Goal: Transaction & Acquisition: Purchase product/service

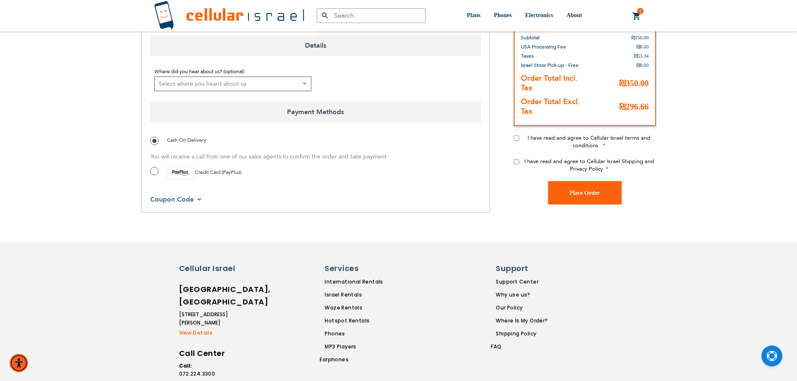
scroll to position [346, 0]
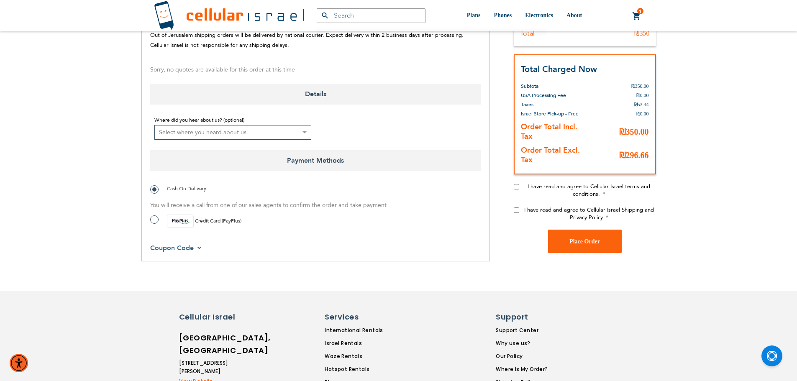
click at [516, 186] on input "I have read and agree to Cellular Israel terms and conditions." at bounding box center [516, 186] width 5 height 5
checkbox input "true"
click at [514, 207] on div "I have read and agree to Cellular Israel Shipping and Privacy Policy" at bounding box center [585, 217] width 142 height 23
click at [517, 209] on input "I have read and agree to Cellular Israel Shipping and Privacy Policy" at bounding box center [516, 210] width 5 height 5
checkbox input "true"
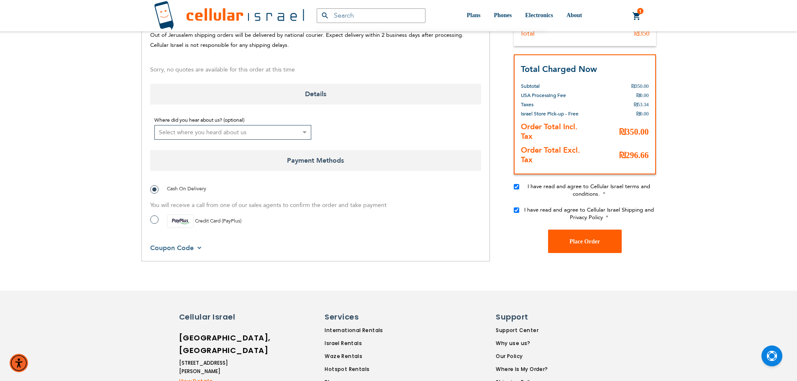
click at [564, 241] on button "Place Order" at bounding box center [585, 241] width 74 height 23
click at [589, 236] on button "Place Order" at bounding box center [585, 241] width 74 height 23
click at [586, 249] on button "Place Order" at bounding box center [585, 241] width 74 height 23
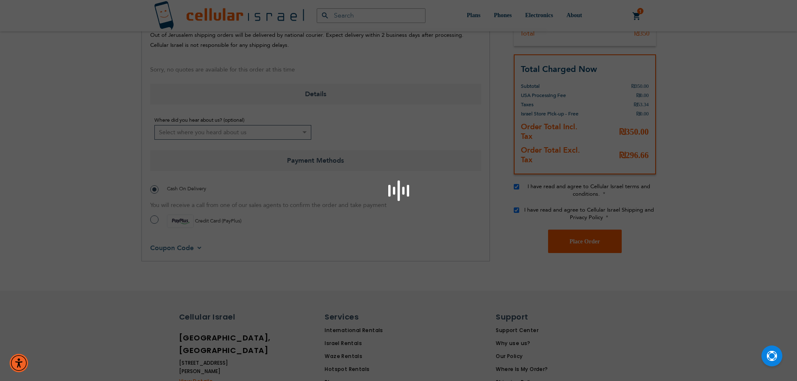
scroll to position [367, 0]
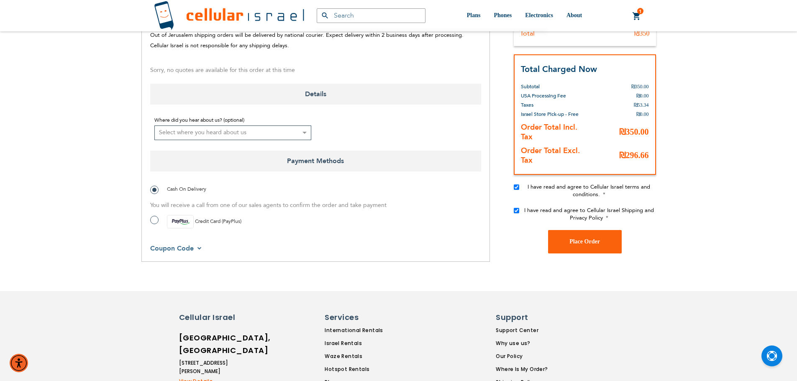
click at [261, 126] on select "Select where you heard about us Existing Customer Friend Other School/Group BP …" at bounding box center [232, 133] width 157 height 15
select select "1"
click at [154, 126] on select "Select where you heard about us Existing Customer Friend Other School/Group BP …" at bounding box center [232, 133] width 157 height 15
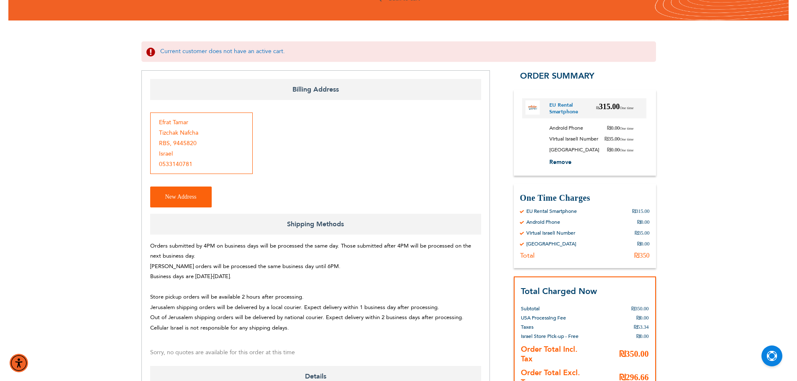
scroll to position [0, 0]
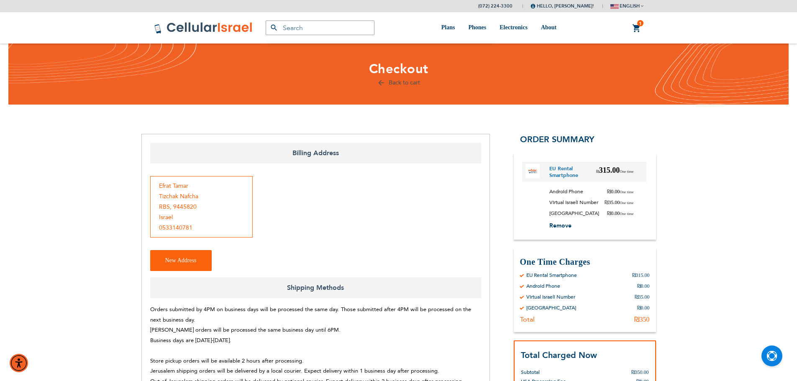
click at [633, 30] on link "1 1 items My Cart" at bounding box center [636, 28] width 9 height 10
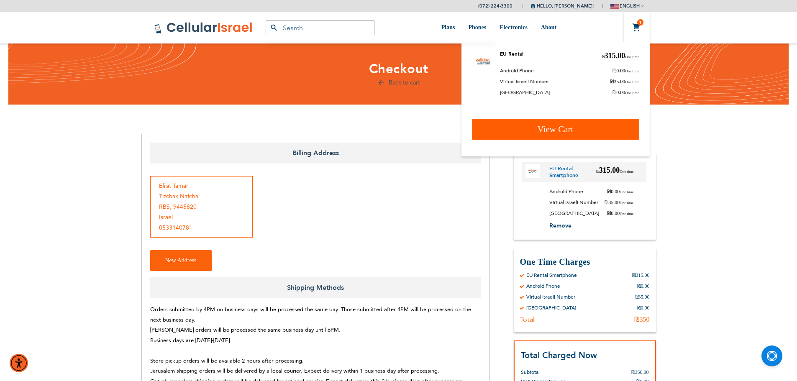
click at [582, 131] on link "View Cart" at bounding box center [555, 129] width 167 height 21
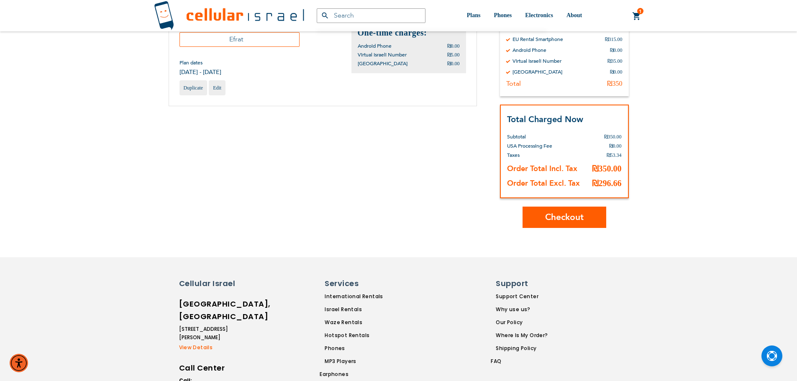
scroll to position [84, 0]
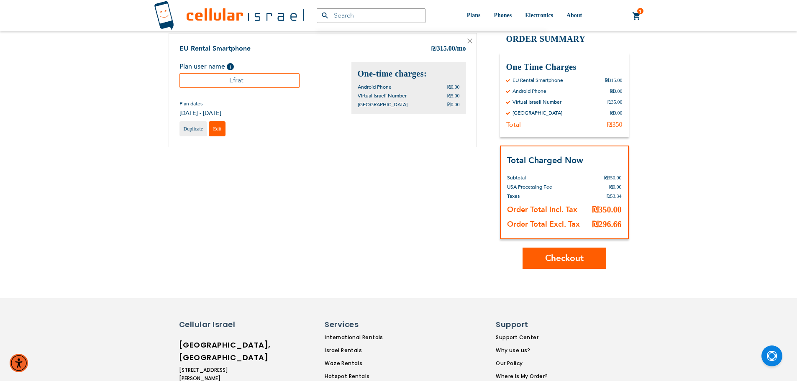
click at [217, 128] on span "Edit" at bounding box center [217, 129] width 8 height 6
